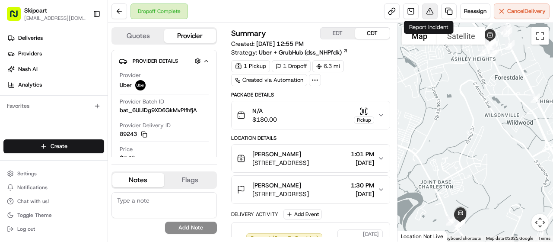
click at [429, 10] on button at bounding box center [430, 11] width 16 height 16
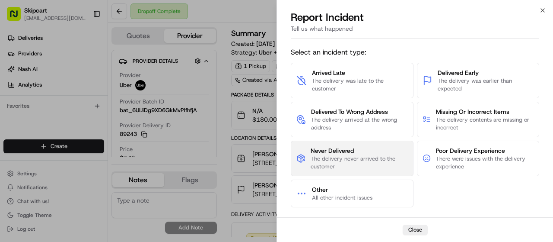
click at [348, 157] on span "The delivery never arrived to the customer" at bounding box center [359, 163] width 97 height 16
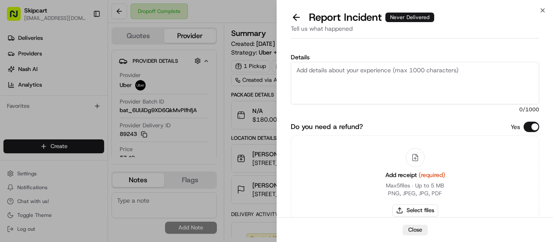
click at [301, 75] on textarea "Details" at bounding box center [415, 83] width 249 height 42
paste textarea "Order was never delivered."
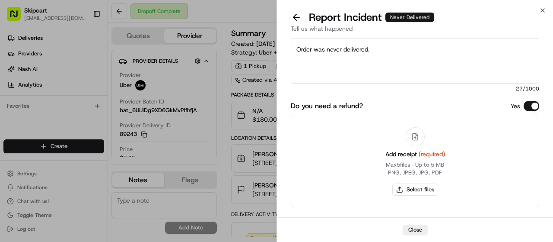
scroll to position [66, 0]
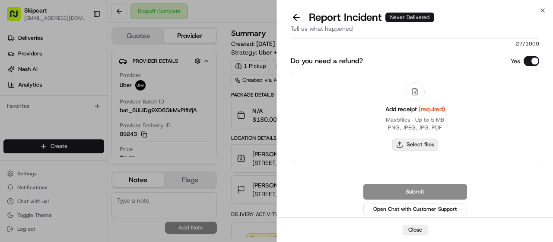
type textarea "Order was never delivered."
click at [418, 146] on button "Select files" at bounding box center [415, 144] width 46 height 12
type input "C:\fakepath\[DATE] 063325.png"
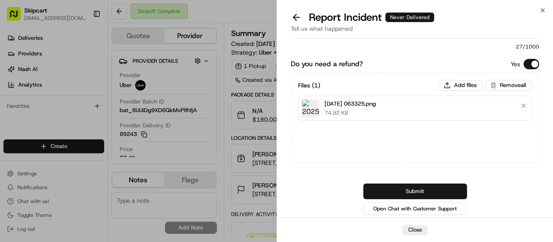
click at [421, 190] on button "Submit" at bounding box center [415, 191] width 104 height 16
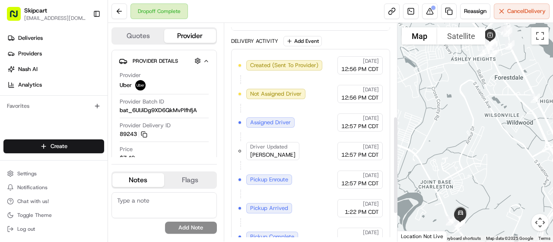
scroll to position [270, 0]
